Goal: Book appointment/travel/reservation

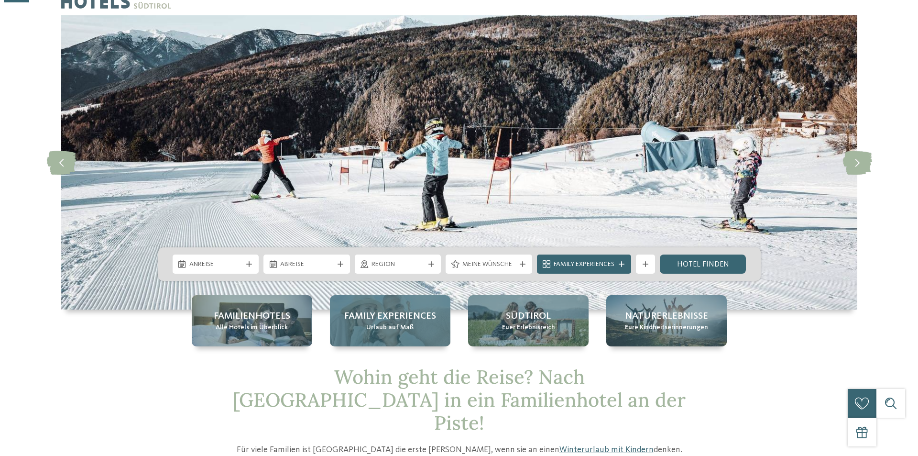
scroll to position [96, 0]
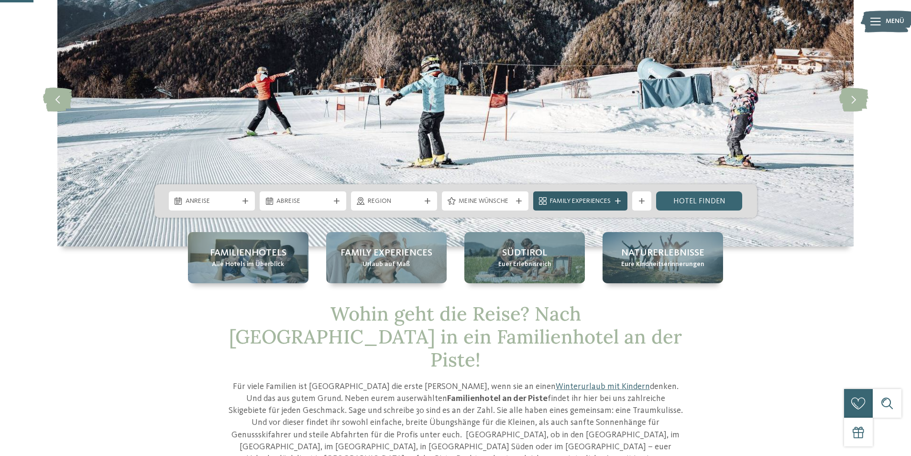
click at [566, 199] on span "Family Experiences" at bounding box center [580, 202] width 61 height 10
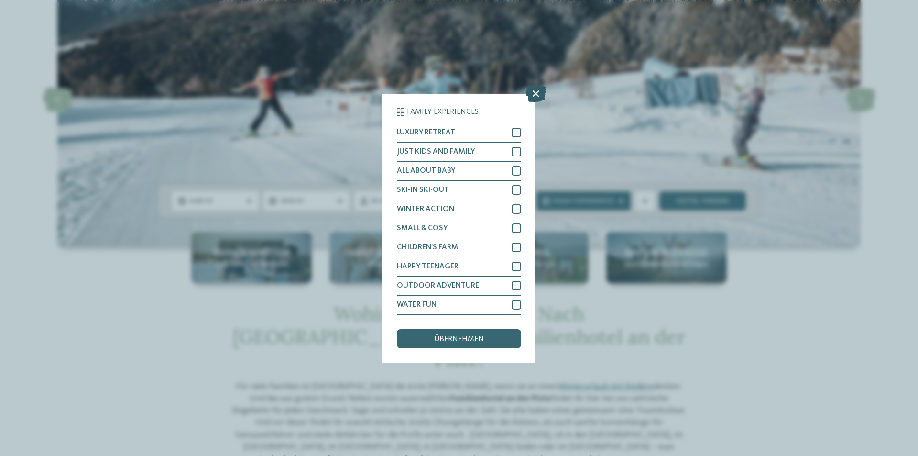
click at [537, 92] on icon at bounding box center [536, 93] width 21 height 17
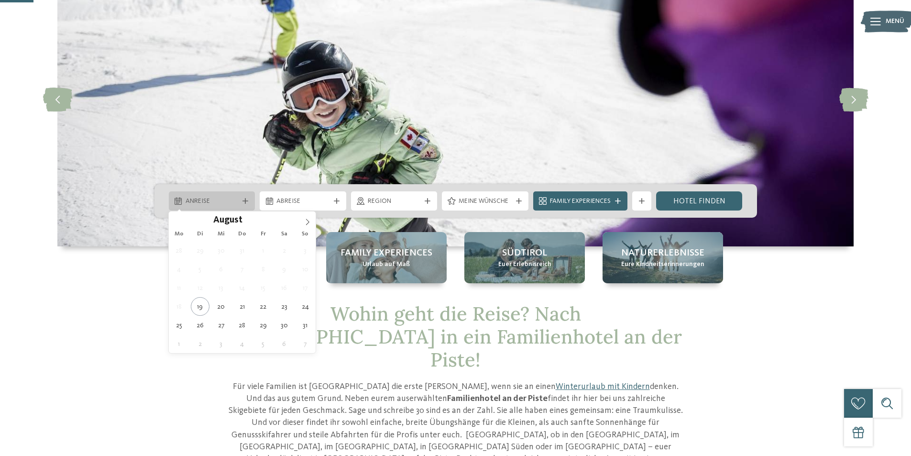
click at [226, 206] on div "Anreise" at bounding box center [212, 200] width 87 height 19
click at [307, 218] on span at bounding box center [307, 219] width 16 height 16
click at [307, 219] on span at bounding box center [307, 219] width 16 height 16
click at [308, 219] on icon at bounding box center [307, 222] width 7 height 7
click at [310, 219] on icon at bounding box center [307, 222] width 7 height 7
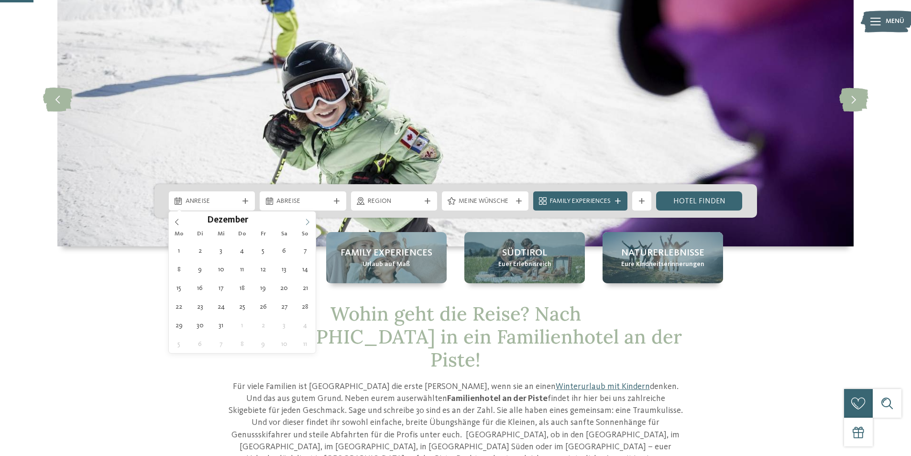
type input "****"
click at [310, 220] on icon at bounding box center [307, 222] width 7 height 7
click at [311, 221] on icon at bounding box center [307, 222] width 7 height 7
click at [289, 296] on div "26 27 28 29 30 31 1 2 3 4 5 6 7 8 9 10 11 12 13 14 15 16 17 18 19 20 21 22 23 2…" at bounding box center [242, 297] width 147 height 112
type div "14.02.2026"
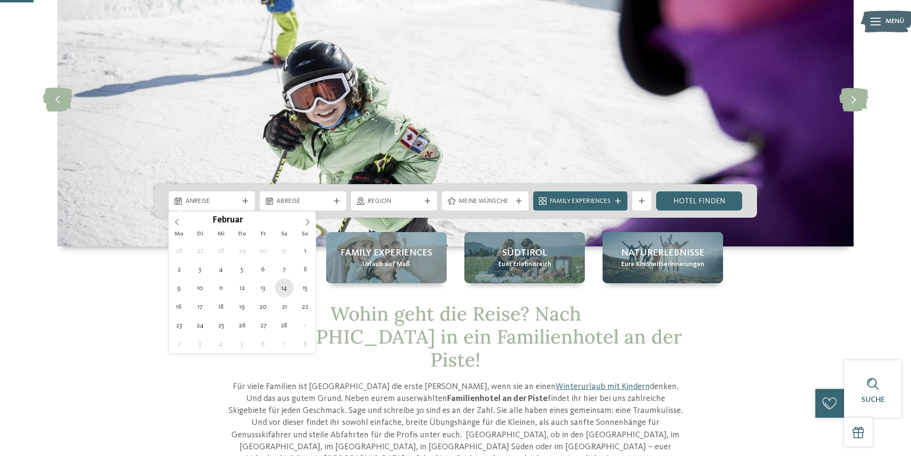
type input "****"
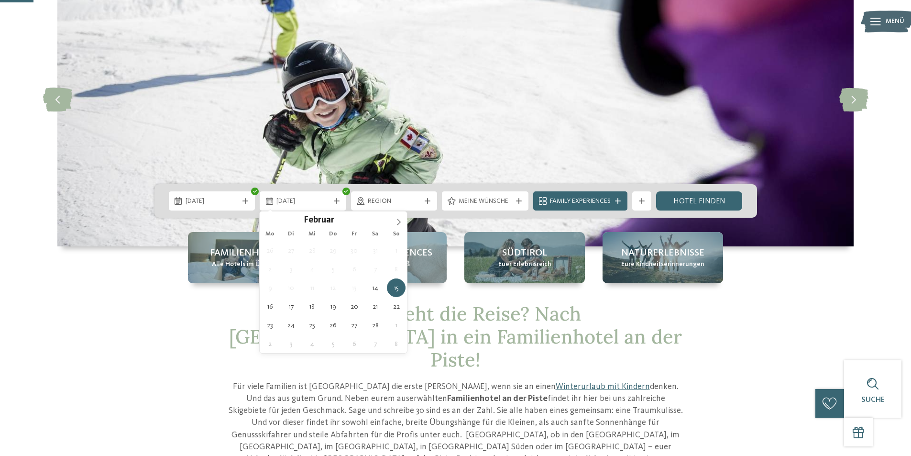
type div "21.02.2026"
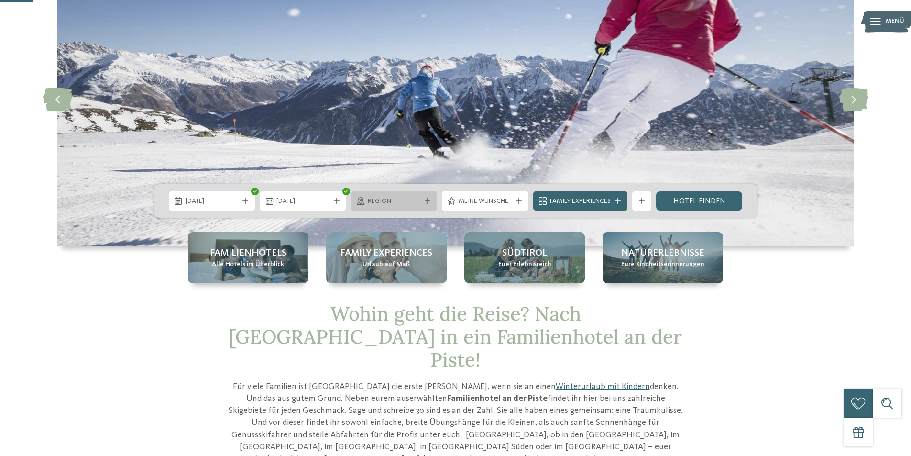
click at [401, 197] on span "Region" at bounding box center [394, 202] width 53 height 10
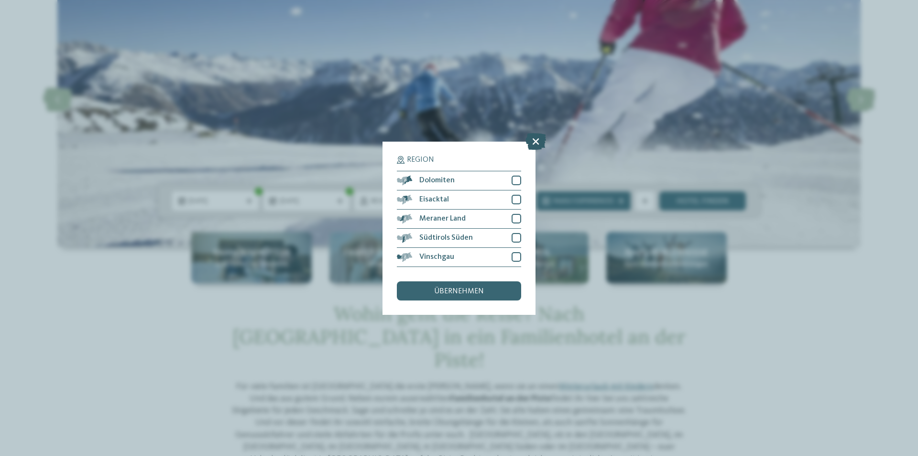
click at [537, 137] on icon at bounding box center [536, 140] width 21 height 17
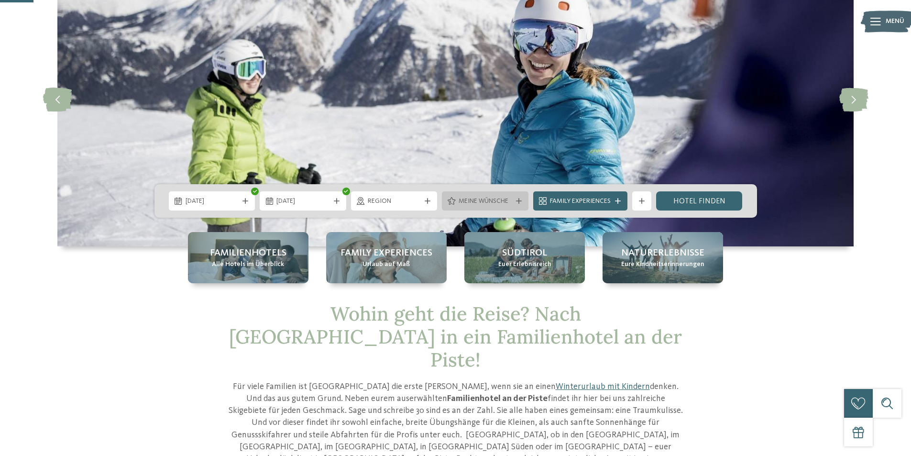
click at [462, 205] on span "Meine Wünsche" at bounding box center [485, 202] width 53 height 10
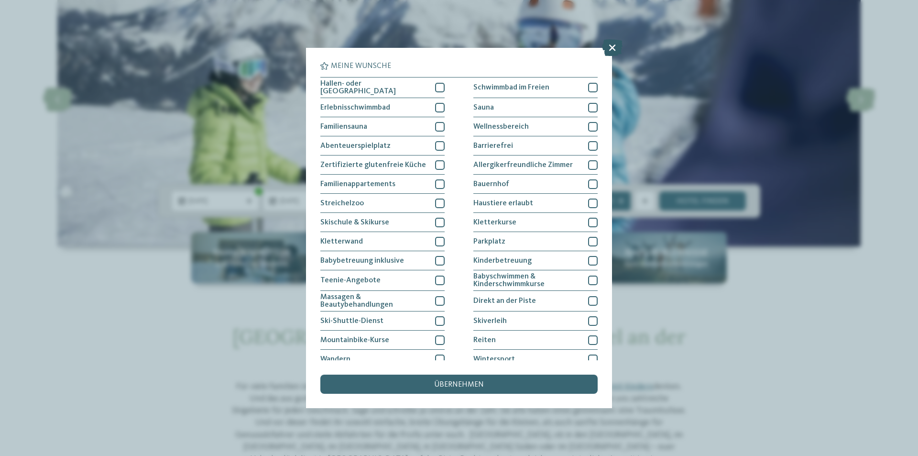
click at [611, 47] on icon at bounding box center [612, 47] width 21 height 17
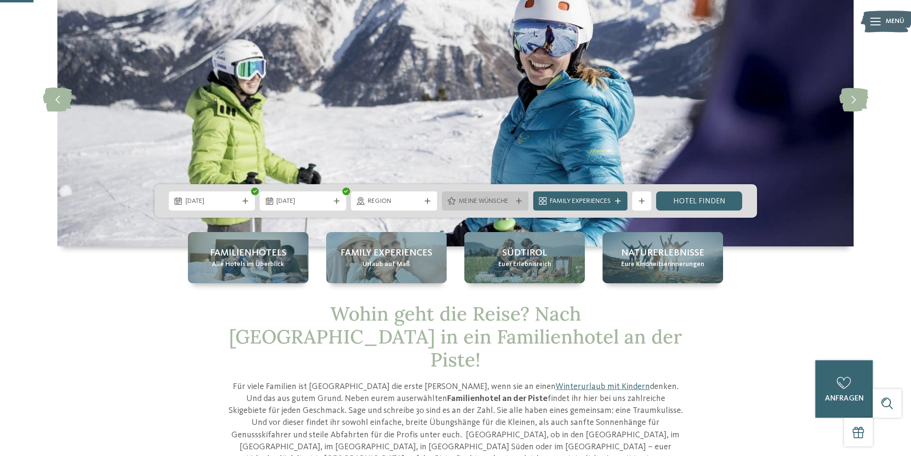
click at [487, 197] on span "Meine Wünsche" at bounding box center [485, 202] width 53 height 10
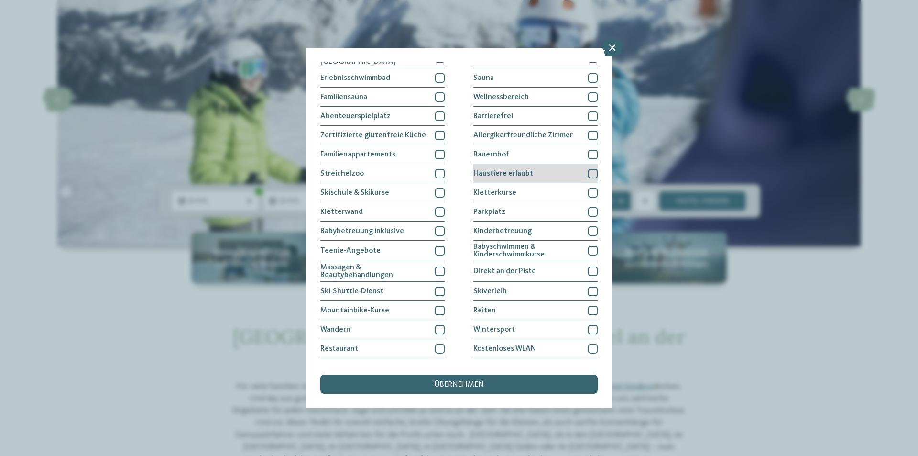
scroll to position [45, 0]
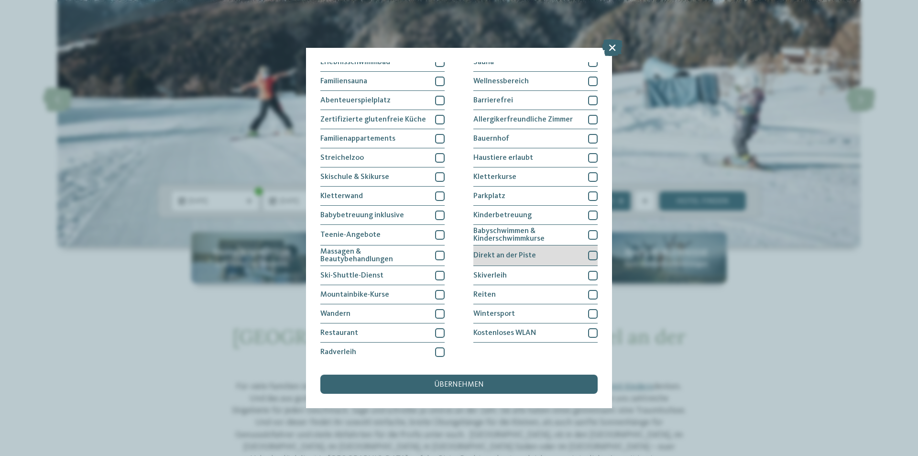
click at [552, 256] on div "Direkt an der Piste" at bounding box center [535, 255] width 124 height 21
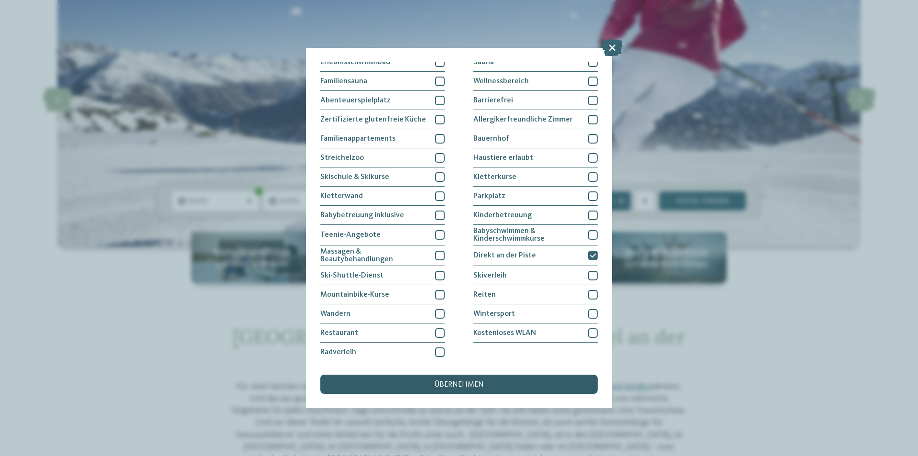
click at [447, 385] on span "übernehmen" at bounding box center [459, 385] width 50 height 8
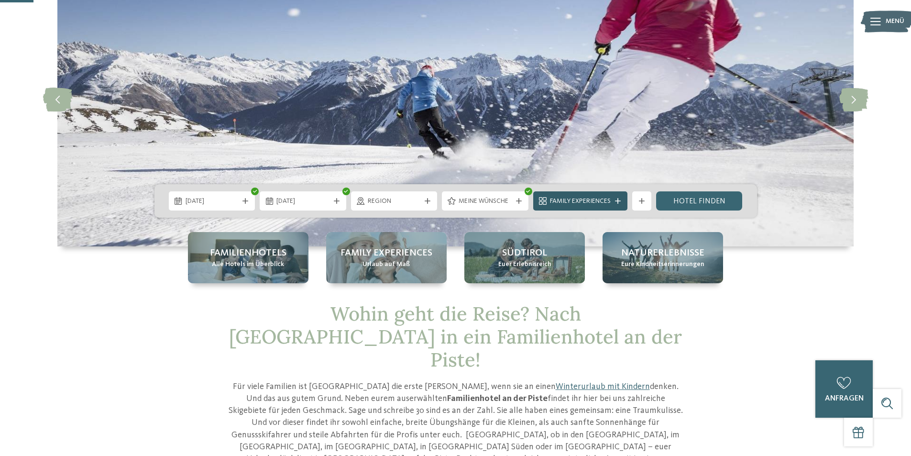
click at [614, 206] on div "Family Experiences" at bounding box center [580, 200] width 94 height 19
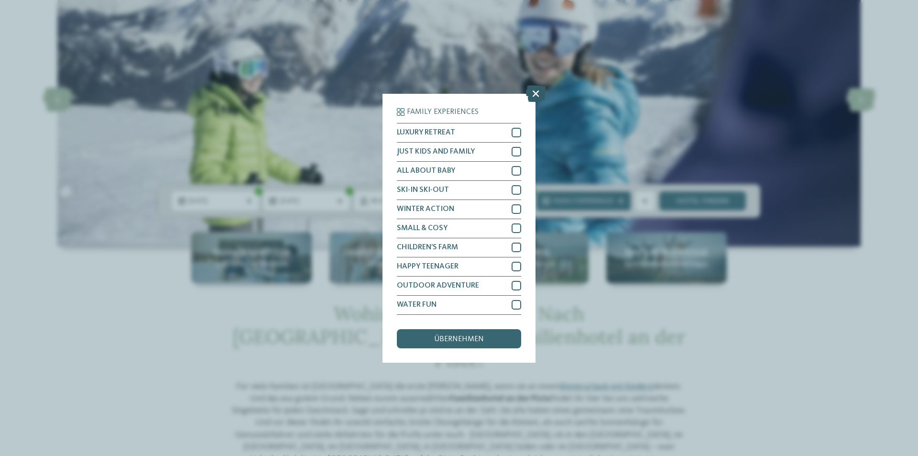
click at [538, 91] on icon at bounding box center [536, 93] width 21 height 17
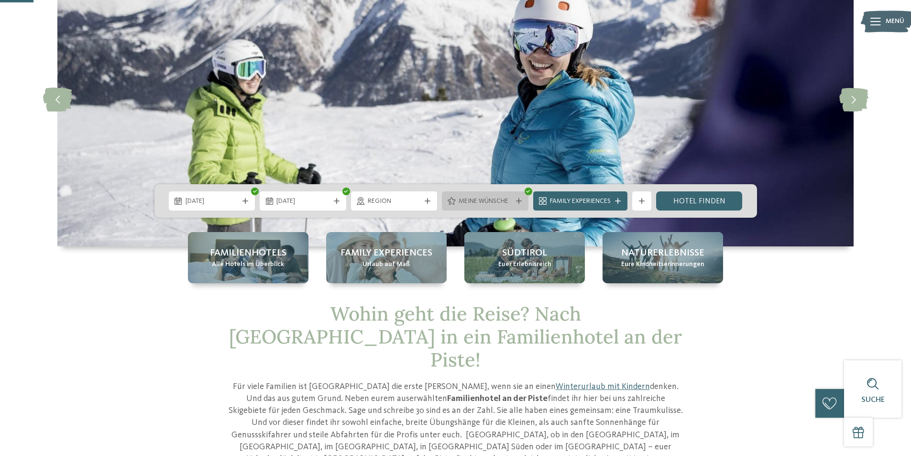
click at [454, 200] on icon at bounding box center [452, 201] width 8 height 8
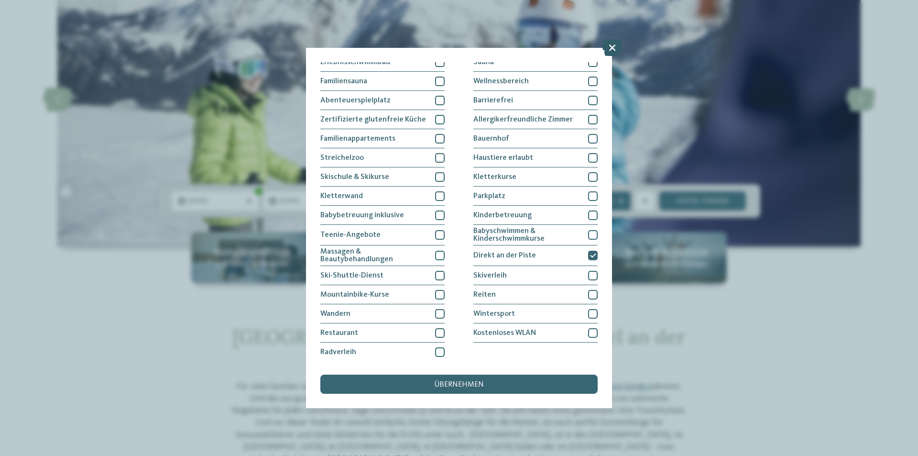
click at [611, 51] on icon at bounding box center [612, 47] width 21 height 17
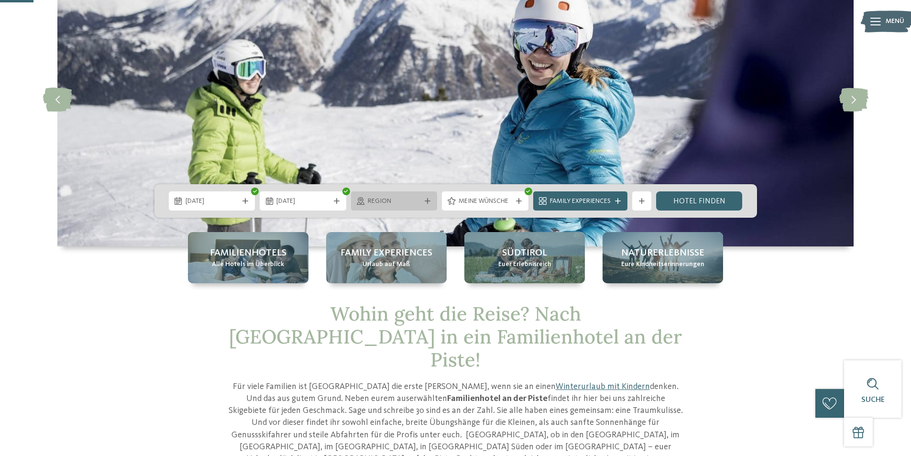
click at [407, 204] on span "Region" at bounding box center [394, 202] width 53 height 10
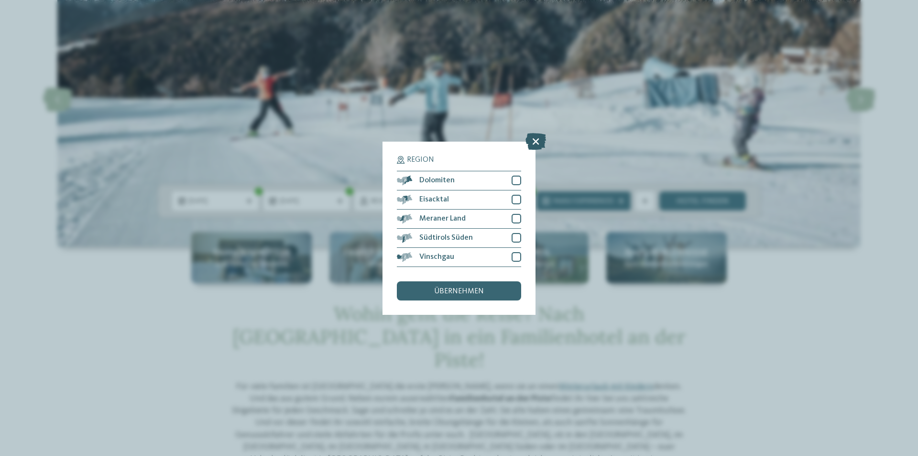
click at [539, 139] on icon at bounding box center [536, 140] width 21 height 17
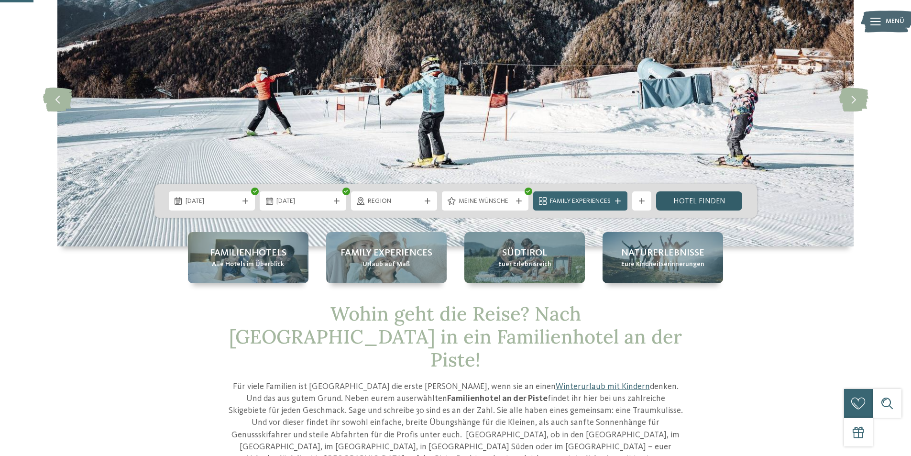
click at [702, 202] on link "Hotel finden" at bounding box center [699, 200] width 87 height 19
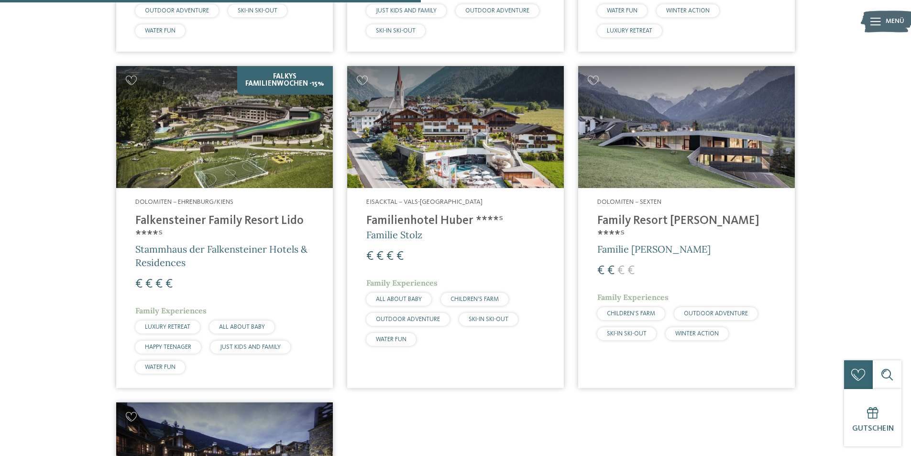
scroll to position [601, 0]
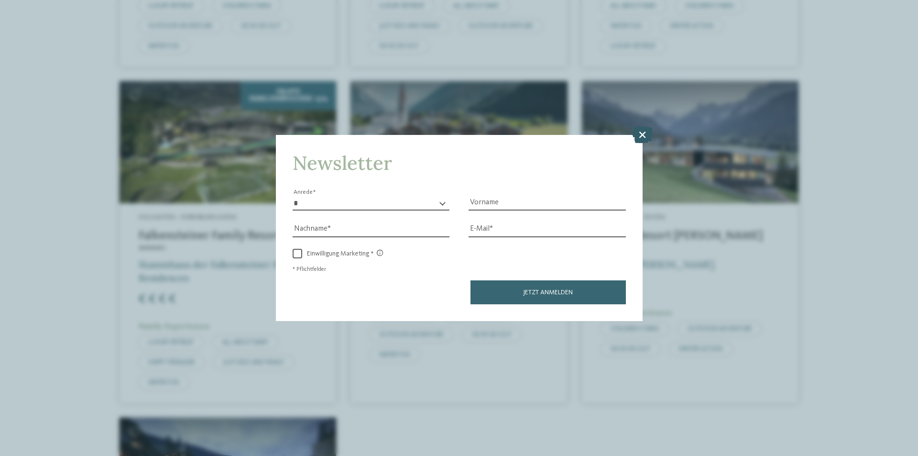
click at [645, 134] on icon at bounding box center [642, 134] width 21 height 17
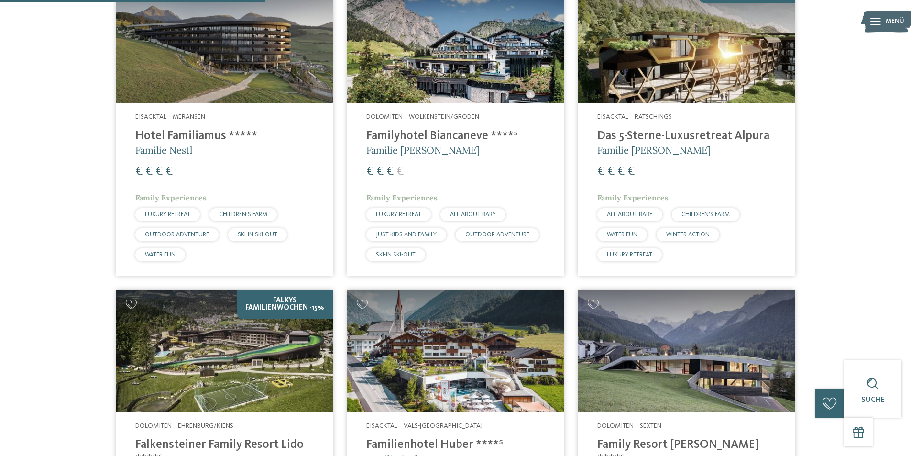
scroll to position [362, 0]
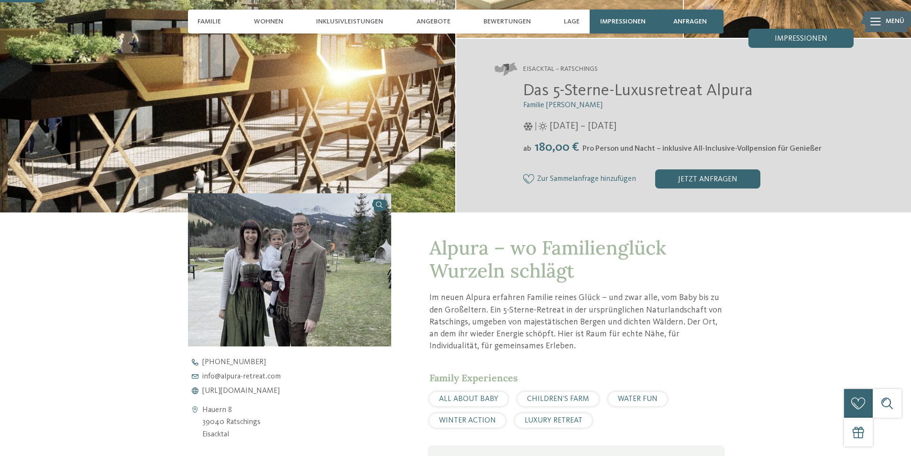
scroll to position [191, 0]
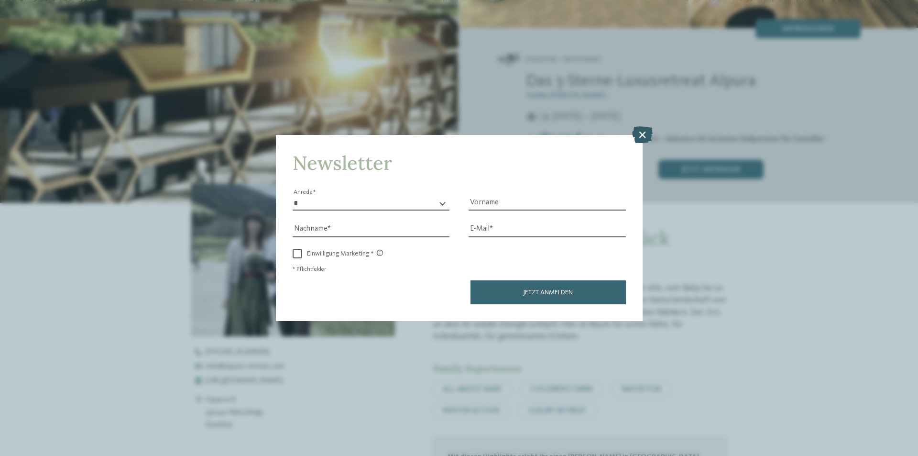
click at [643, 136] on icon at bounding box center [642, 134] width 21 height 17
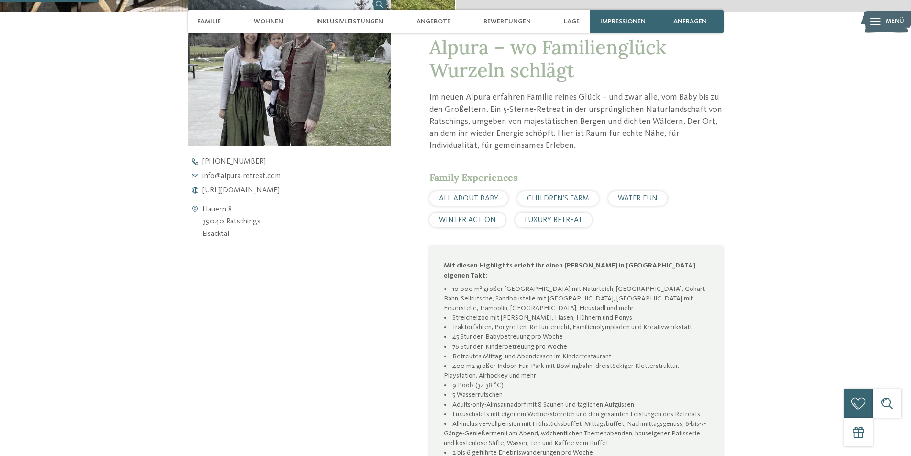
scroll to position [383, 0]
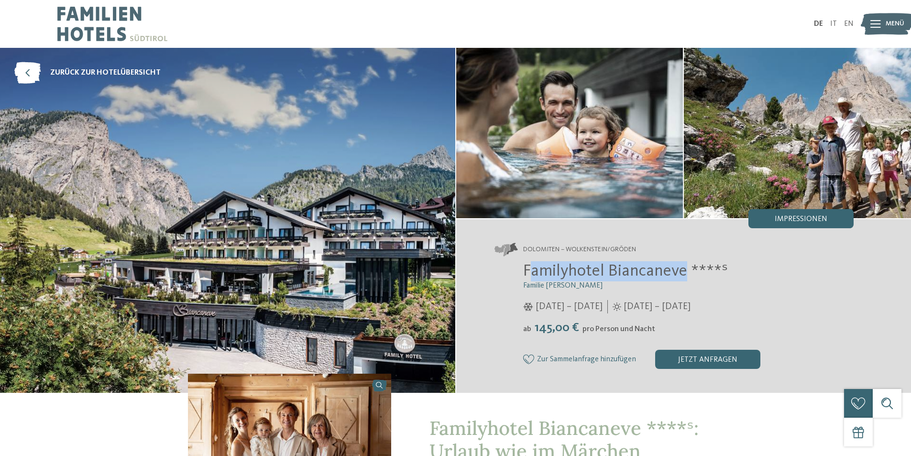
drag, startPoint x: 564, startPoint y: 273, endPoint x: 686, endPoint y: 271, distance: 122.0
click at [686, 271] on span "Familyhotel Biancaneve ****ˢ" at bounding box center [625, 271] width 205 height 17
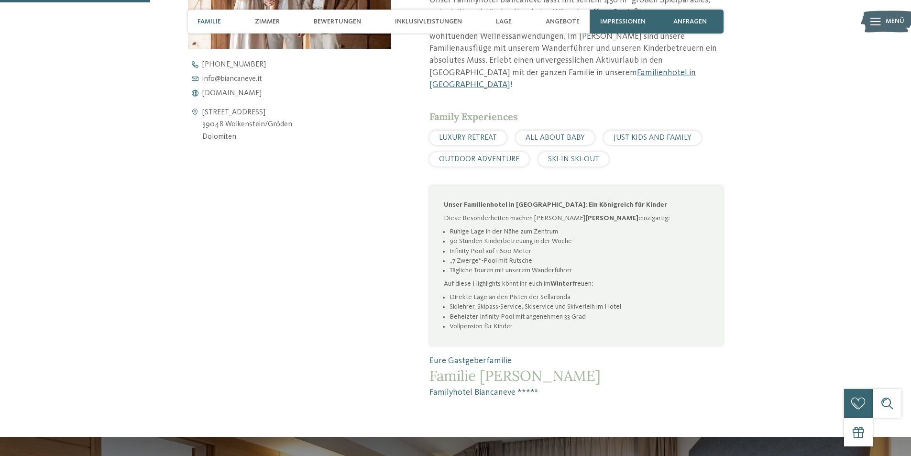
scroll to position [478, 0]
